Goal: Information Seeking & Learning: Learn about a topic

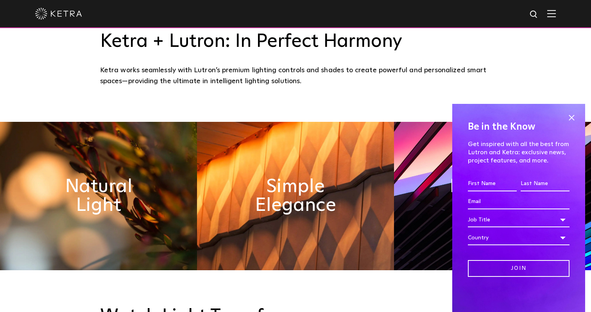
scroll to position [338, 0]
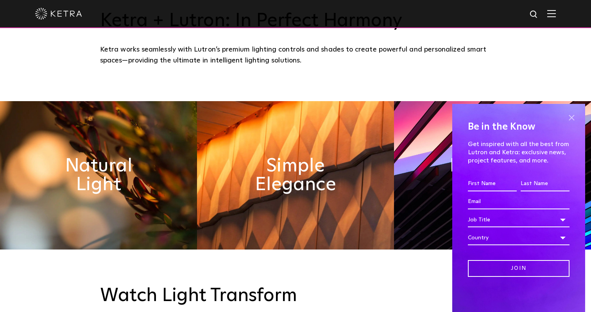
click at [568, 115] on span at bounding box center [571, 118] width 12 height 12
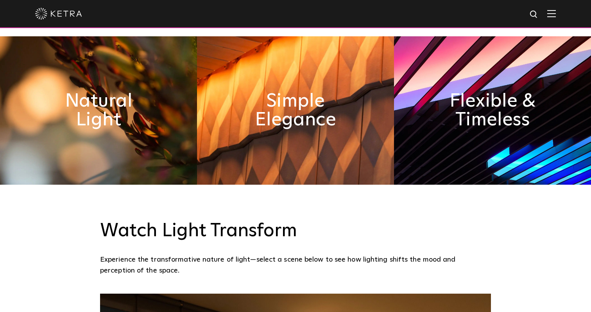
scroll to position [0, 0]
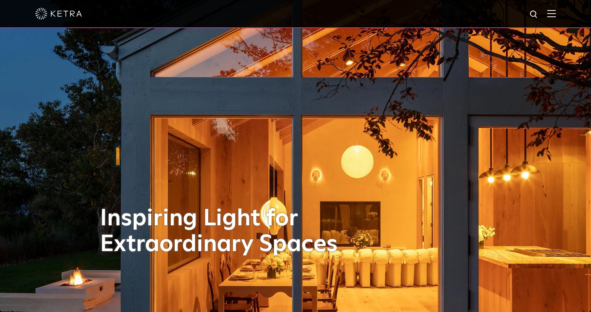
click at [555, 15] on img at bounding box center [551, 13] width 9 height 7
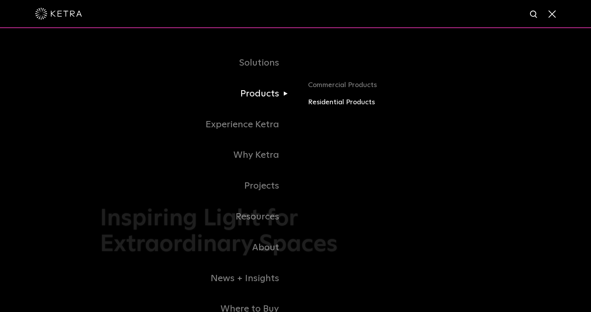
click at [327, 100] on link "Residential Products" at bounding box center [399, 102] width 183 height 11
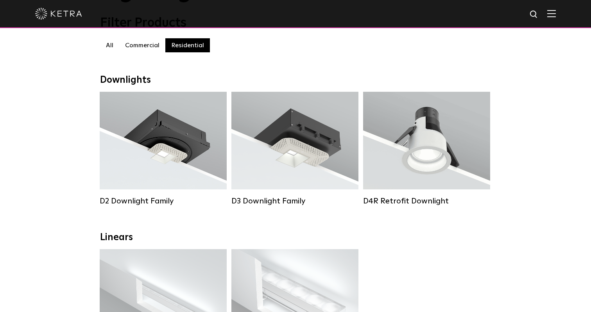
scroll to position [109, 0]
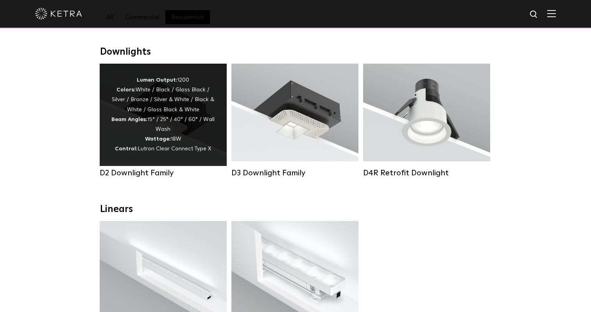
click at [157, 126] on div "Lumen Output: 1200 Colors: White / Black / Gloss Black / Silver / Bronze / Silv…" at bounding box center [163, 114] width 104 height 79
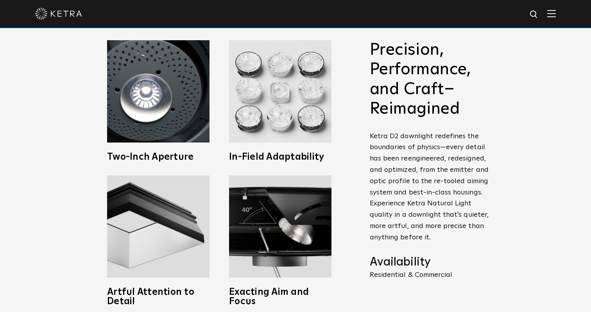
scroll to position [324, 0]
